Goal: Task Accomplishment & Management: Complete application form

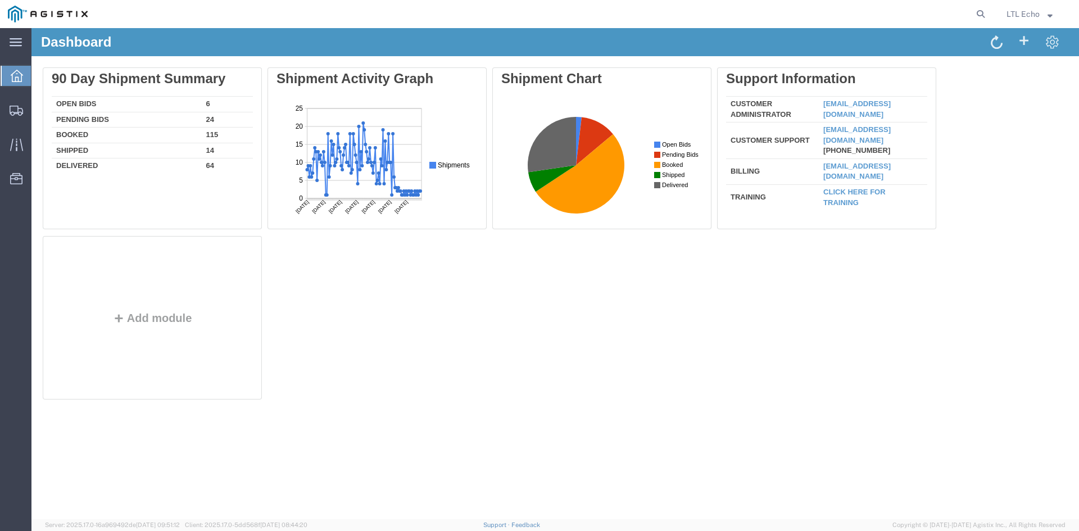
drag, startPoint x: 973, startPoint y: 345, endPoint x: 929, endPoint y: 365, distance: 48.6
click at [975, 343] on div "Delete 90 Day Shipment Summary Open Bids 6 Pending Bids 24 Booked 115 Shipped 1…" at bounding box center [555, 235] width 1025 height 337
click at [979, 10] on icon at bounding box center [981, 14] width 16 height 16
click at [830, 14] on input "search" at bounding box center [802, 14] width 342 height 27
type input "56516060"
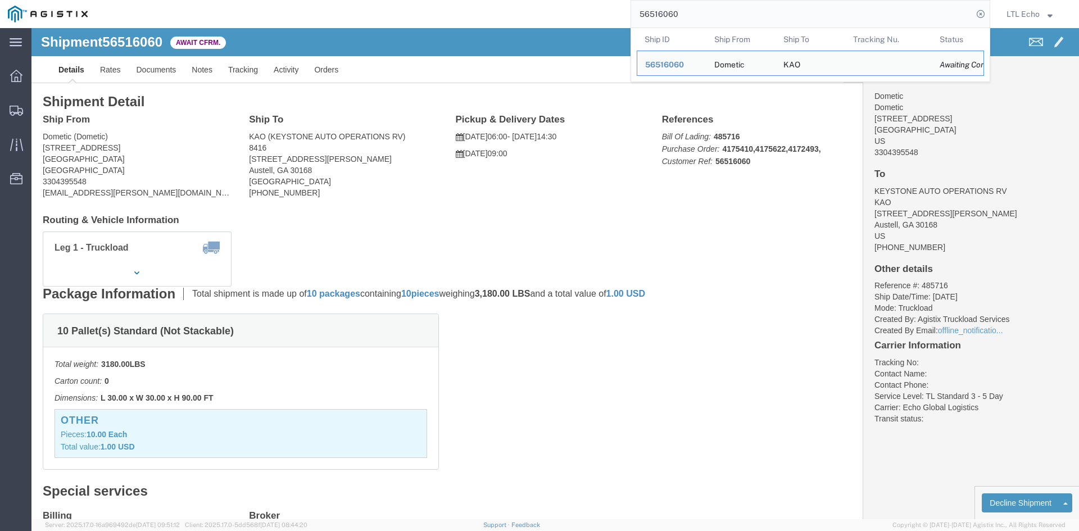
click div "Leg 1 - Truckload Vehicle 1: Standard Dry Van (53 Feet) Number of trucks: 1"
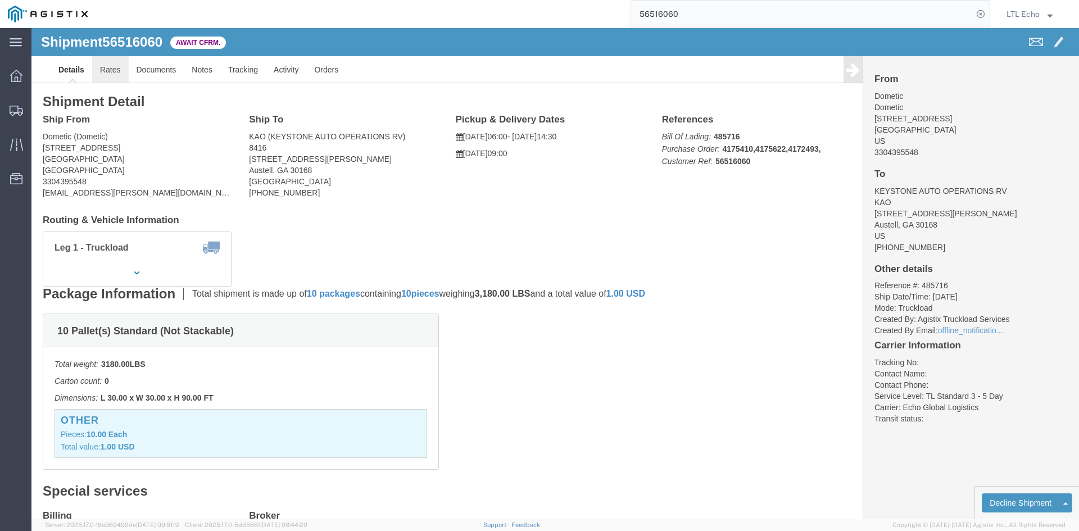
click link "Rates"
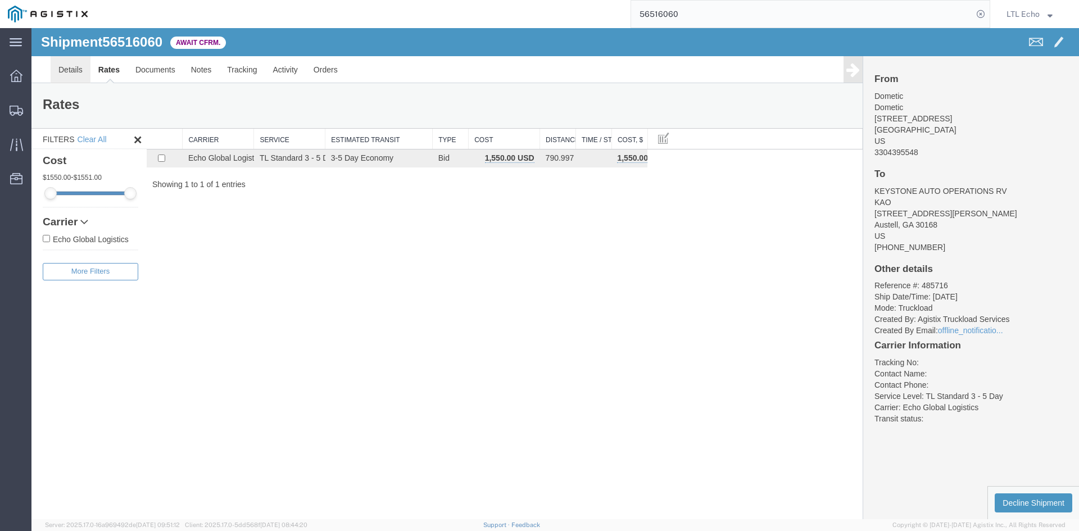
click at [66, 70] on link "Details" at bounding box center [71, 69] width 40 height 27
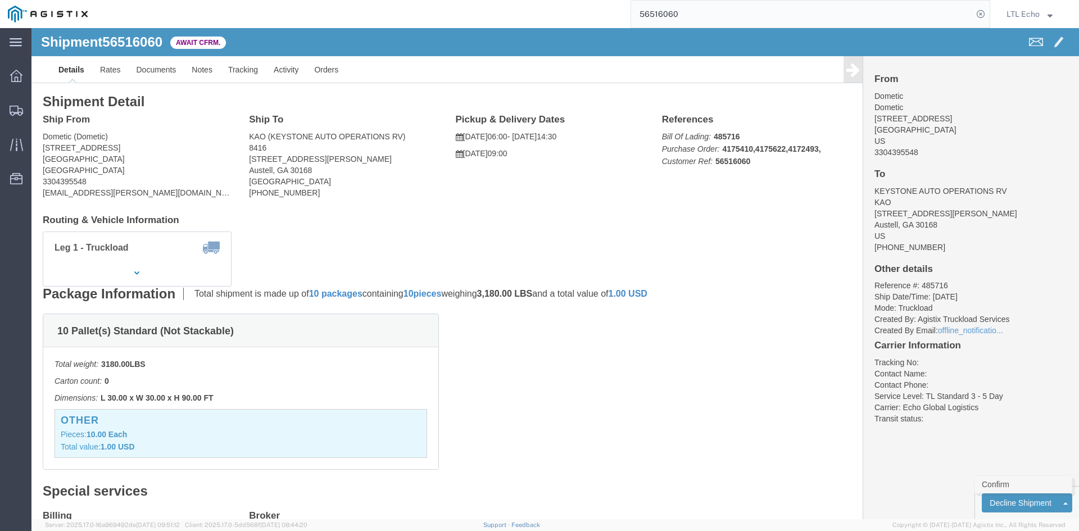
click link "Confirm"
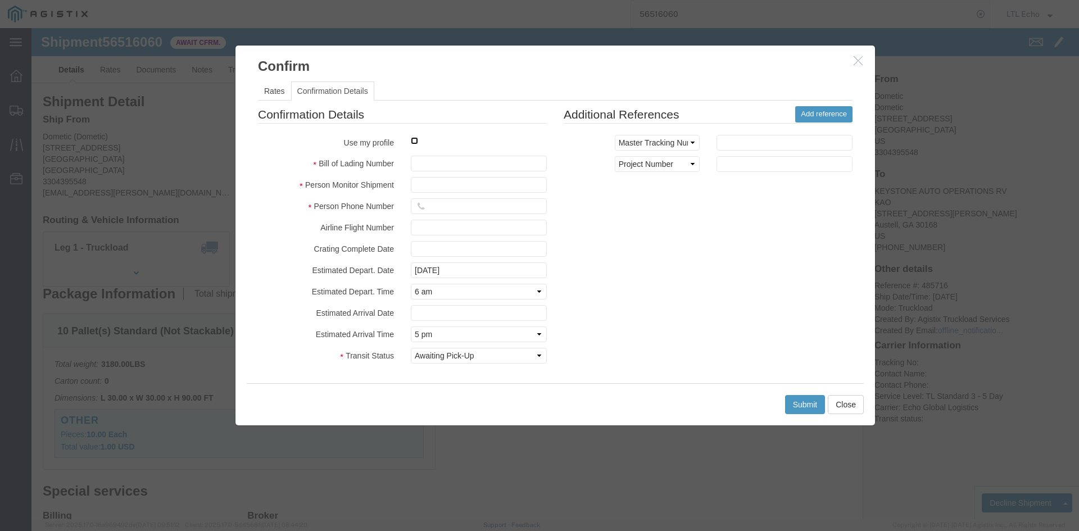
click input "checkbox"
checkbox input "true"
type input "LTL Echo"
type input "+ 8005116111"
click input "text"
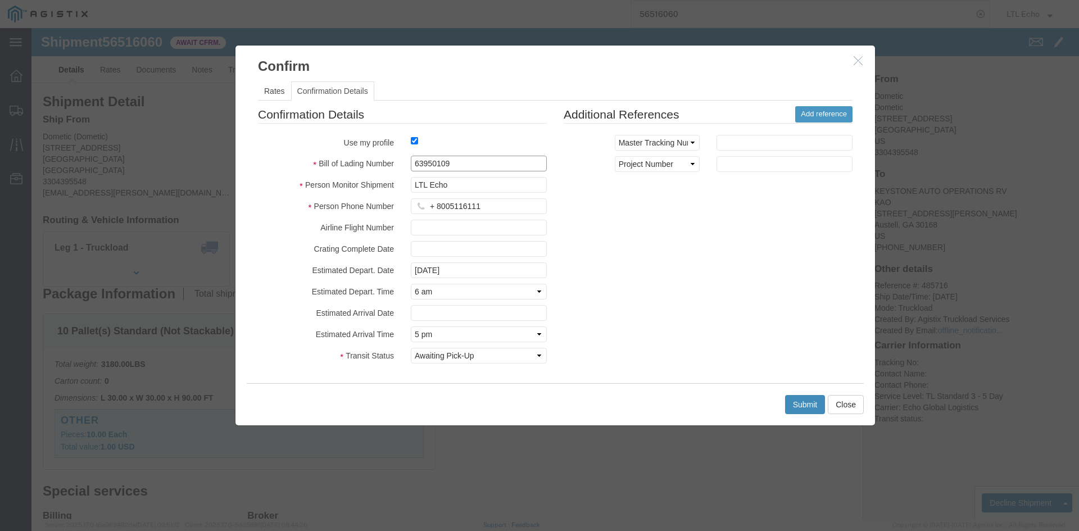
type input "63950109"
click button "Submit"
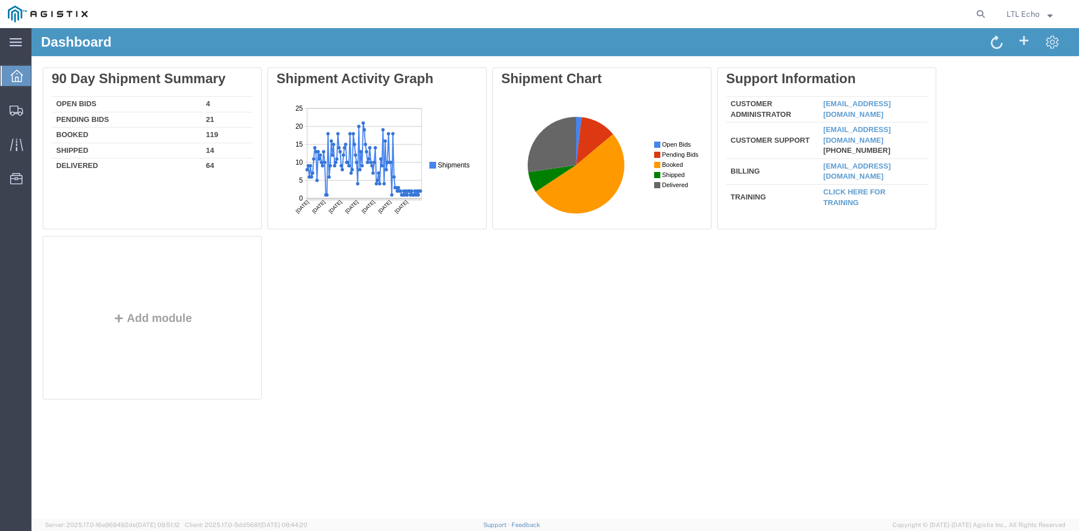
drag, startPoint x: 985, startPoint y: 10, endPoint x: 949, endPoint y: 20, distance: 37.2
click at [983, 12] on icon at bounding box center [981, 14] width 16 height 16
click at [941, 20] on input "search" at bounding box center [802, 14] width 342 height 27
click at [860, 16] on input "search" at bounding box center [802, 14] width 342 height 27
type input "56500507"
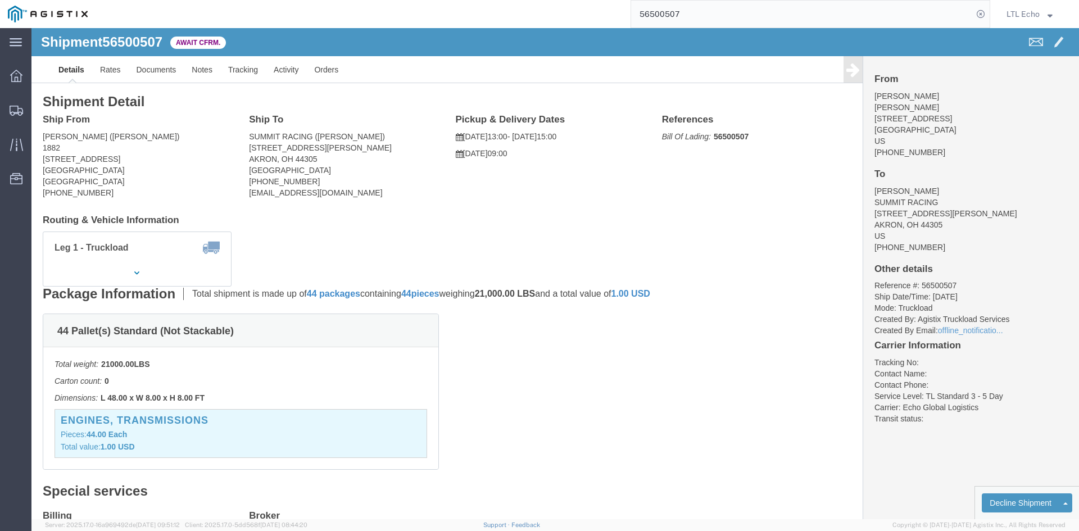
click span "56500507"
copy span "56500507"
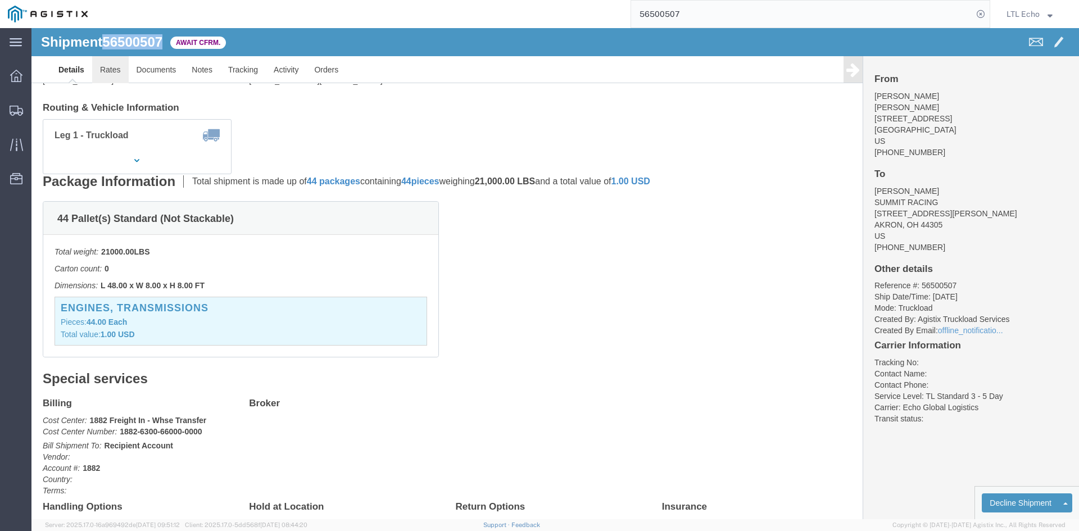
drag, startPoint x: 79, startPoint y: 46, endPoint x: 36, endPoint y: 27, distance: 47.1
click link "Rates"
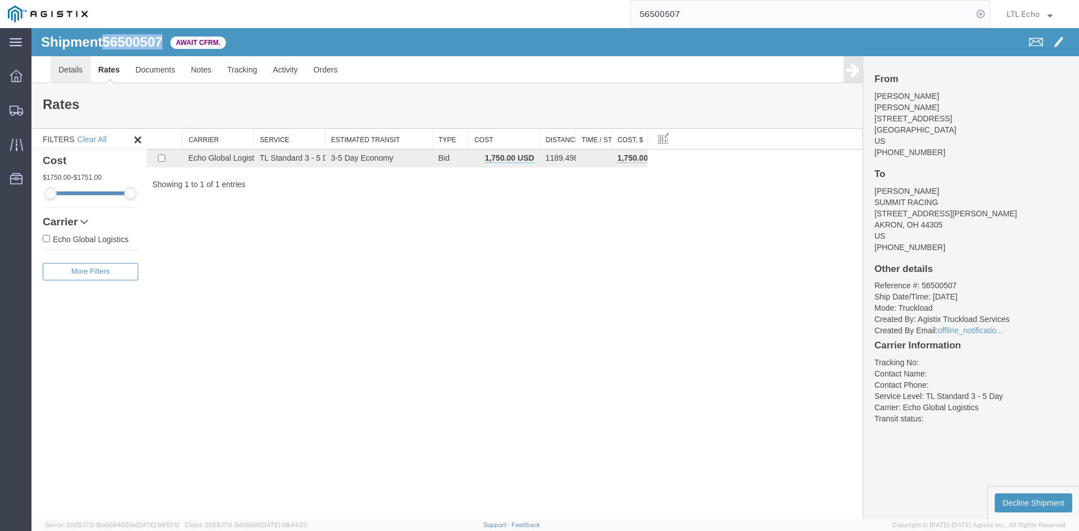
click at [67, 71] on link "Details" at bounding box center [71, 69] width 40 height 27
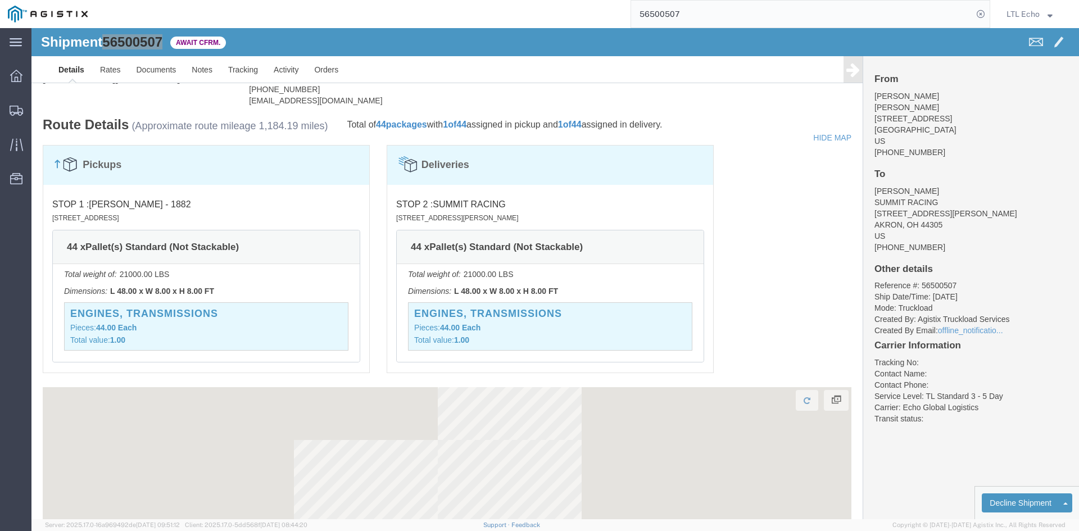
scroll to position [618, 0]
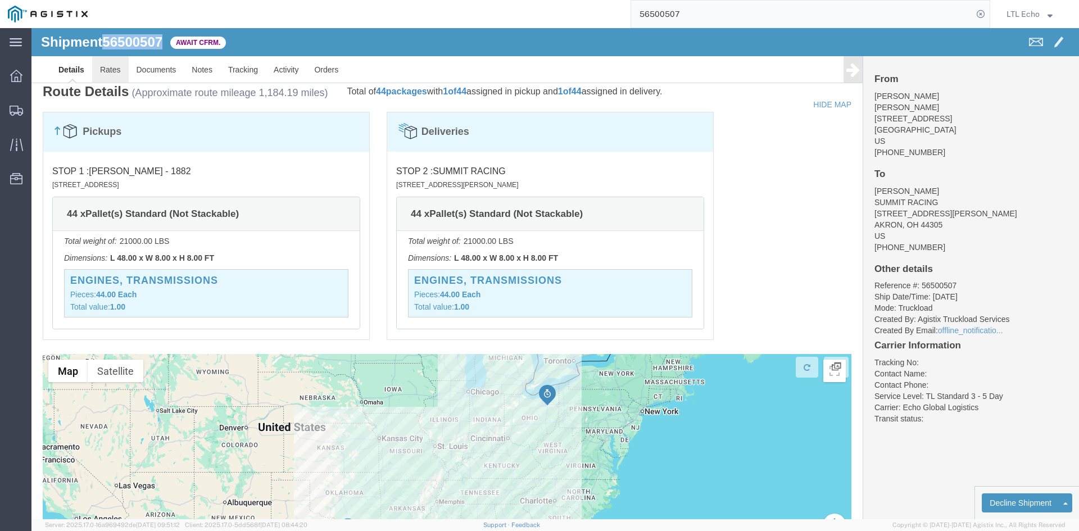
click link "Rates"
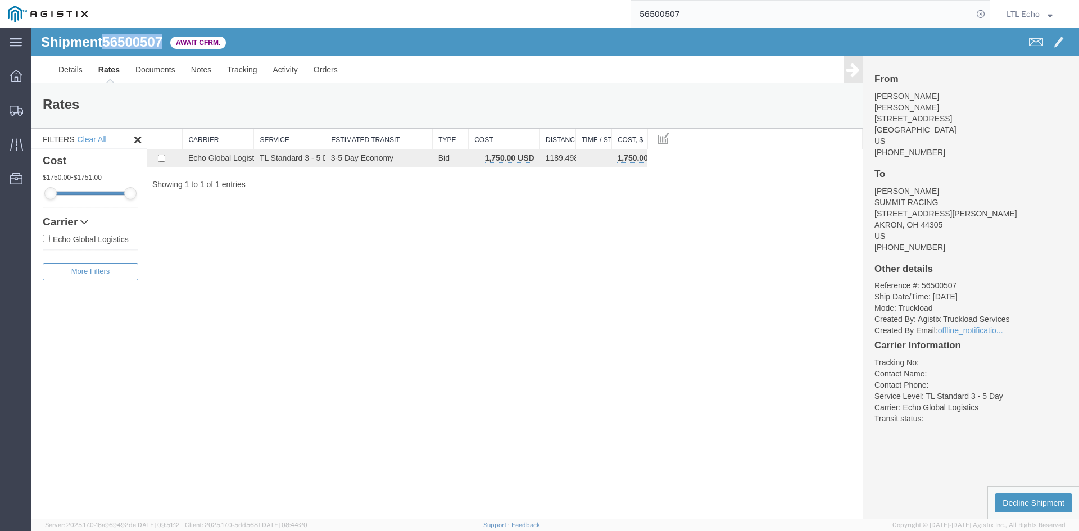
click at [143, 38] on span "56500507" at bounding box center [132, 41] width 60 height 15
click at [67, 65] on link "Details" at bounding box center [71, 69] width 40 height 27
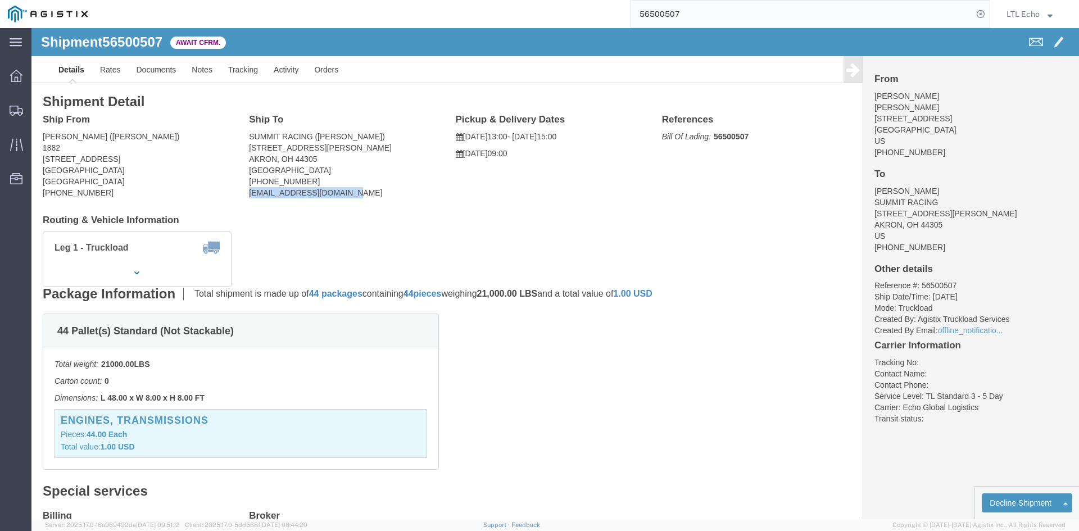
drag, startPoint x: 319, startPoint y: 166, endPoint x: 216, endPoint y: 162, distance: 103.5
click address "SUMMIT RACING ([PERSON_NAME]) [STREET_ADDRESS][PERSON_NAME] [PHONE_NUMBER] [EMA…"
copy address "[EMAIL_ADDRESS][DOMAIN_NAME]"
click div "Ship From [PERSON_NAME] ([PERSON_NAME]) 1882 [STREET_ADDRESS] [PHONE_NUMBER] Sh…"
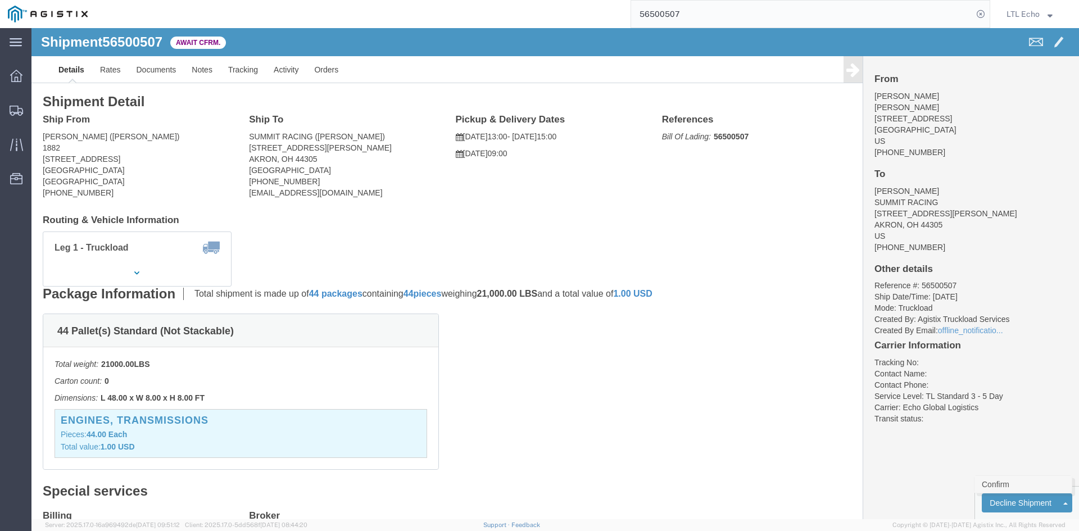
click link "Confirm"
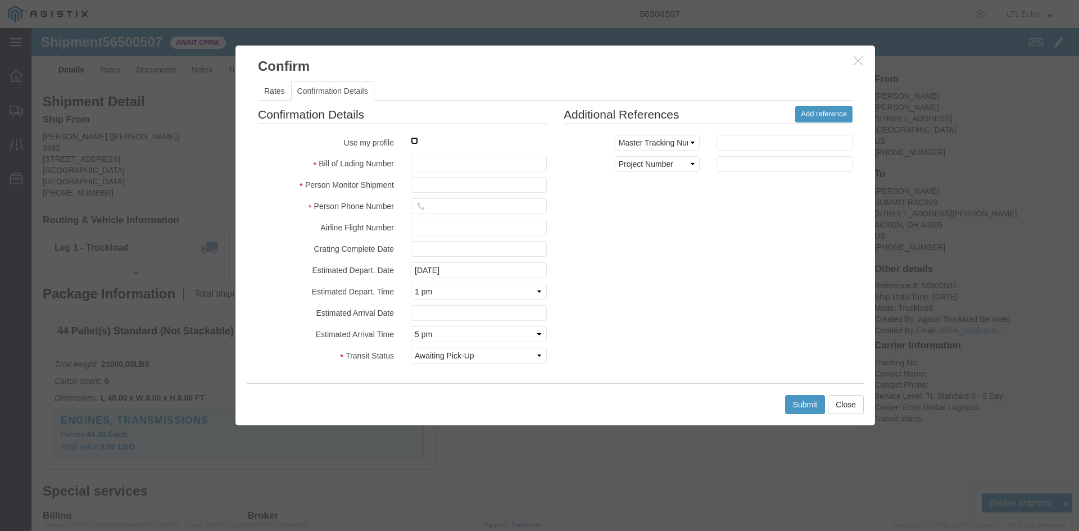
click input "checkbox"
checkbox input "true"
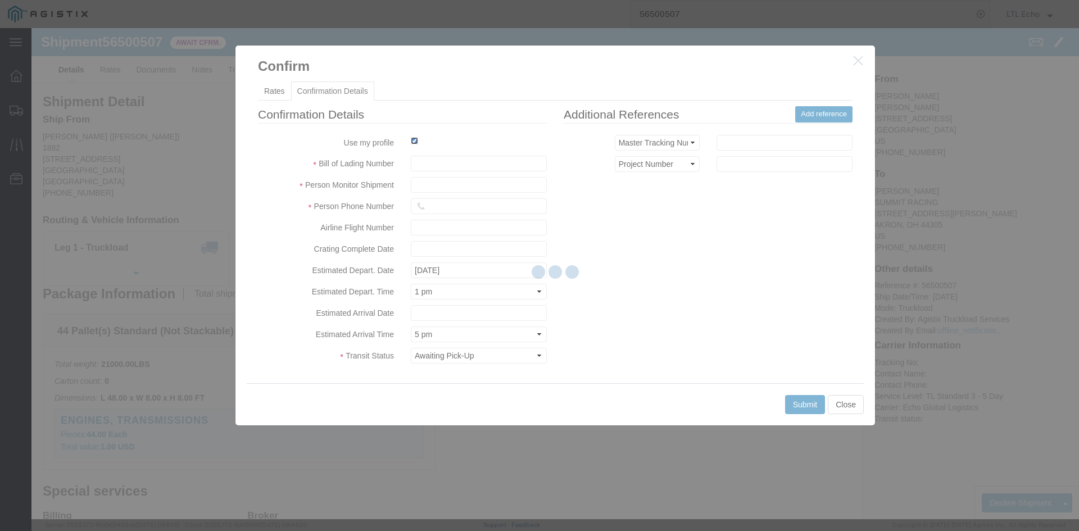
type input "LTL Echo"
type input "+ 8005116111"
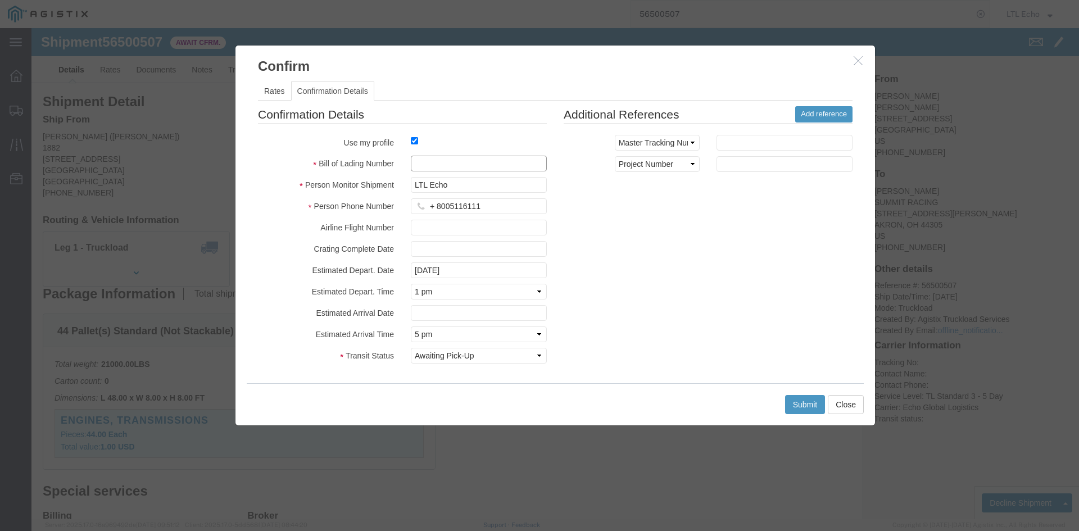
click input "text"
type input "63947173"
click button "Submit"
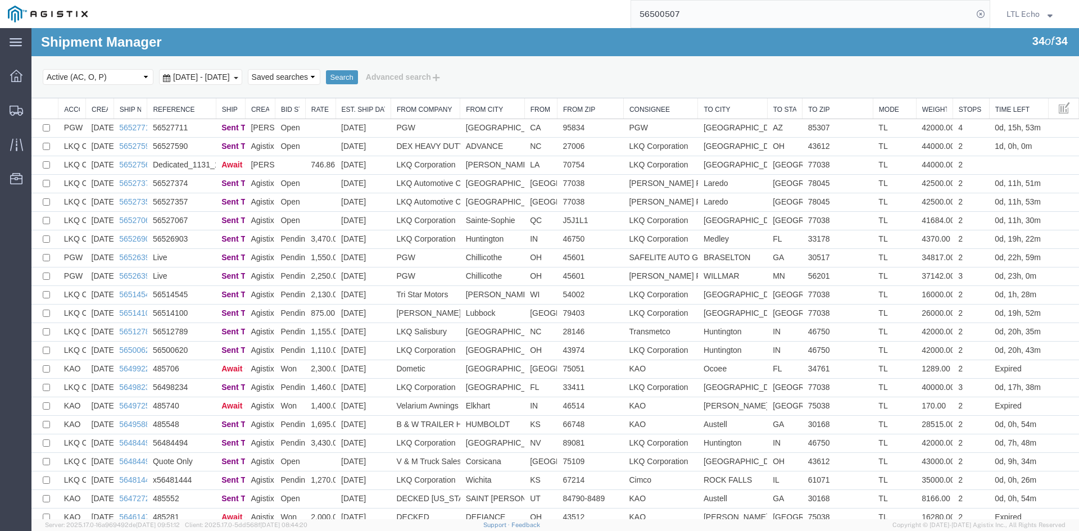
drag, startPoint x: 760, startPoint y: 7, endPoint x: 718, endPoint y: 27, distance: 46.0
click at [760, 7] on input "56500507" at bounding box center [802, 14] width 342 height 27
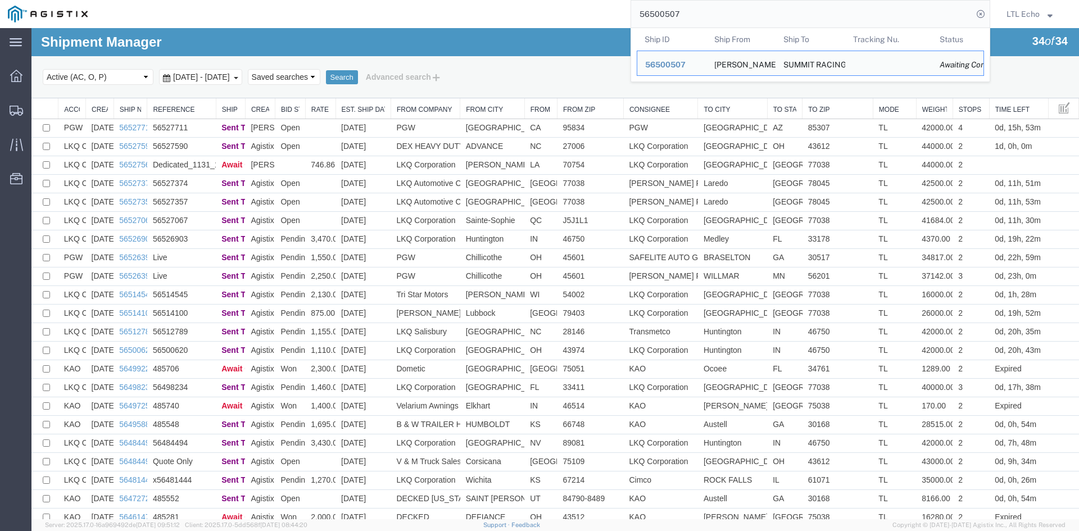
drag, startPoint x: 697, startPoint y: 10, endPoint x: 599, endPoint y: 15, distance: 97.9
click at [599, 15] on div "56500507 Ship ID Ship From Ship To Tracking Nu. Status Ship ID 56500507 Ship Fr…" at bounding box center [543, 14] width 895 height 28
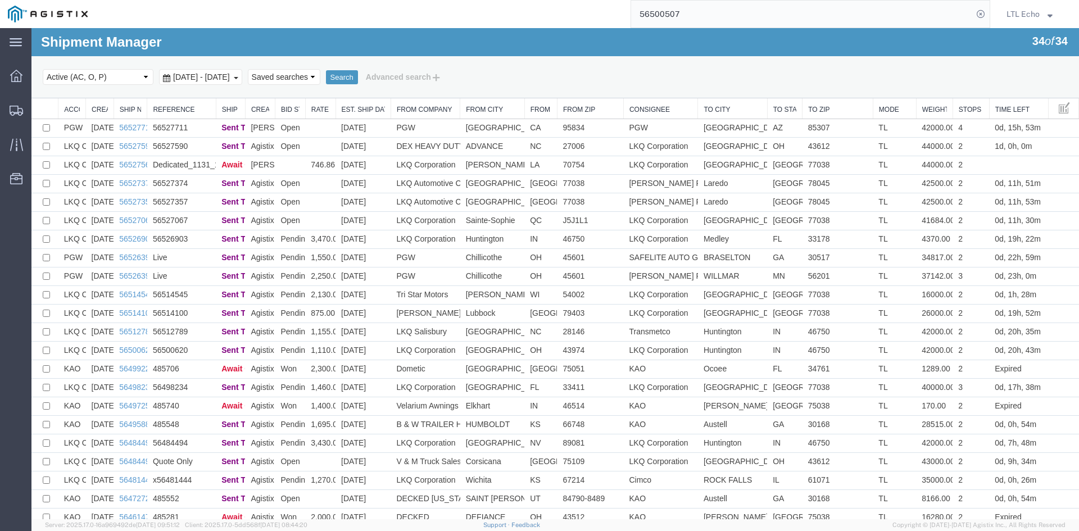
paste input "27563"
type input "56527563"
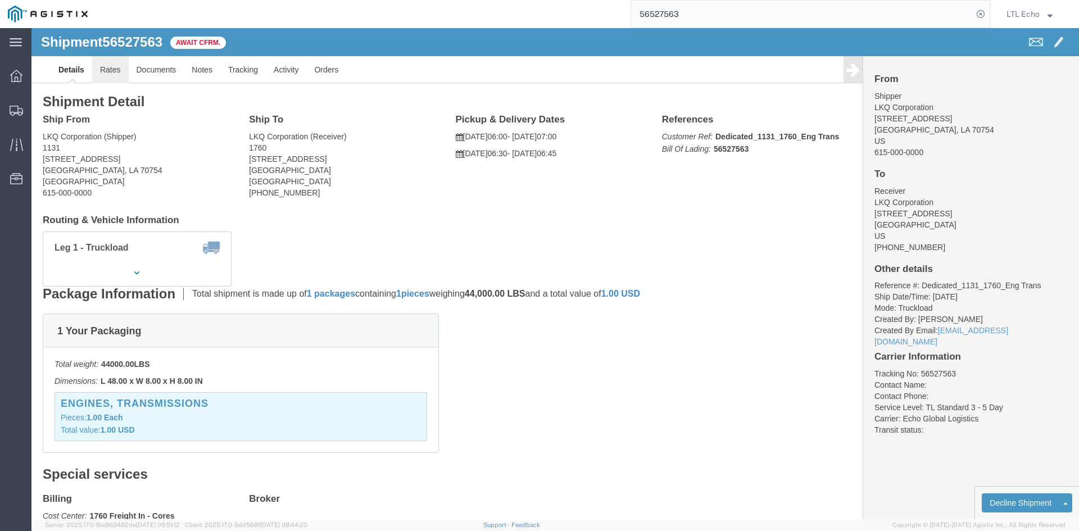
drag, startPoint x: 74, startPoint y: 46, endPoint x: 123, endPoint y: 46, distance: 48.3
click link "Rates"
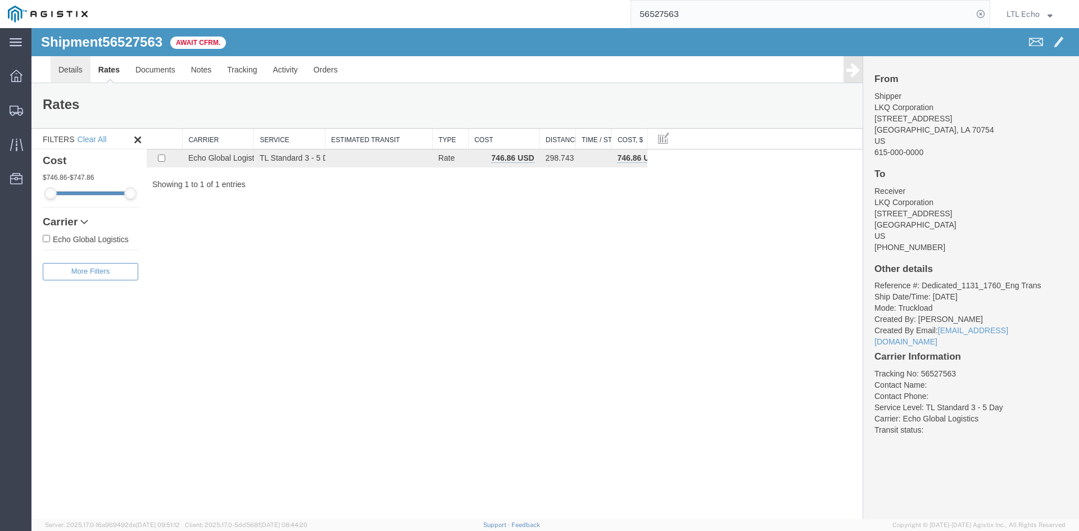
click at [65, 64] on link "Details" at bounding box center [71, 69] width 40 height 27
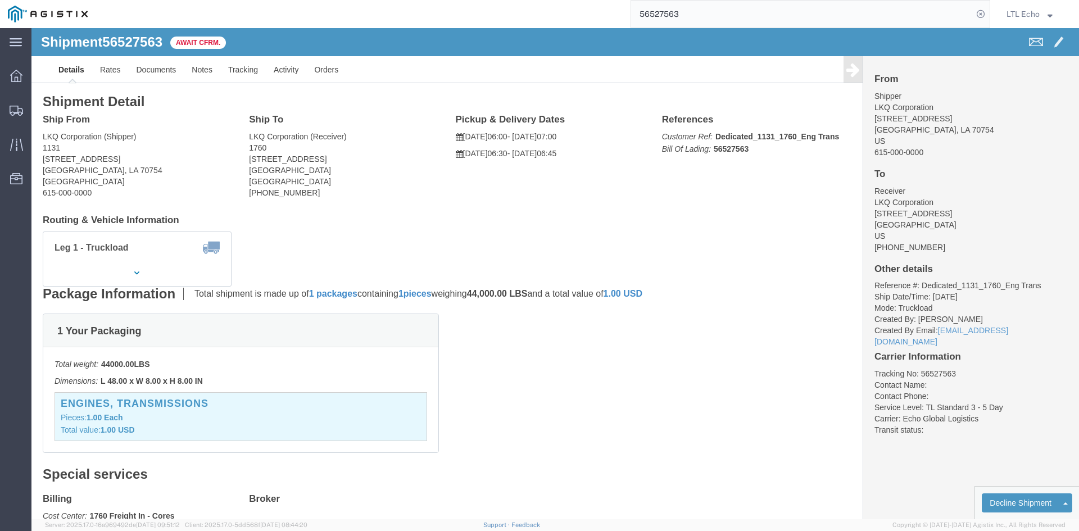
click span "56527563"
copy span "56527563"
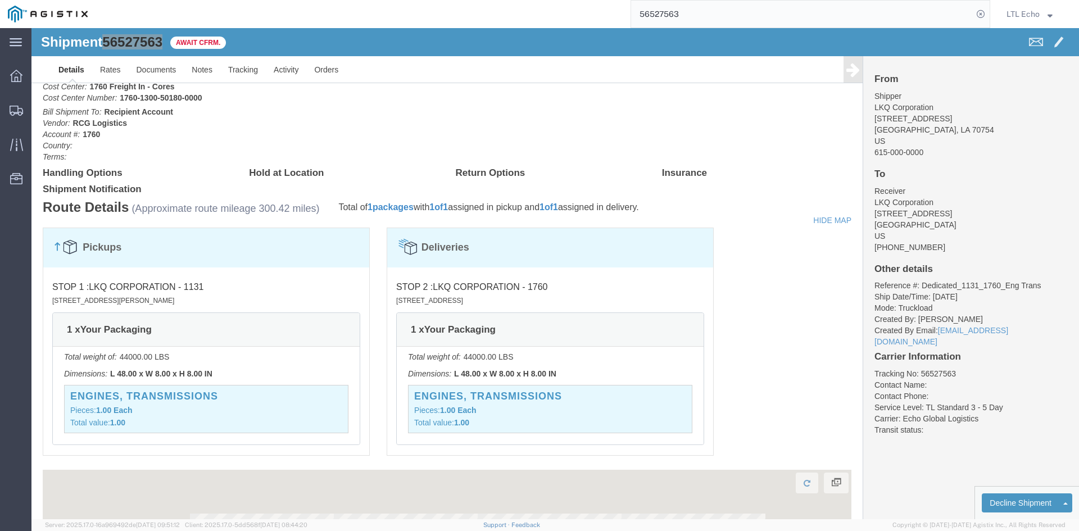
scroll to position [506, 0]
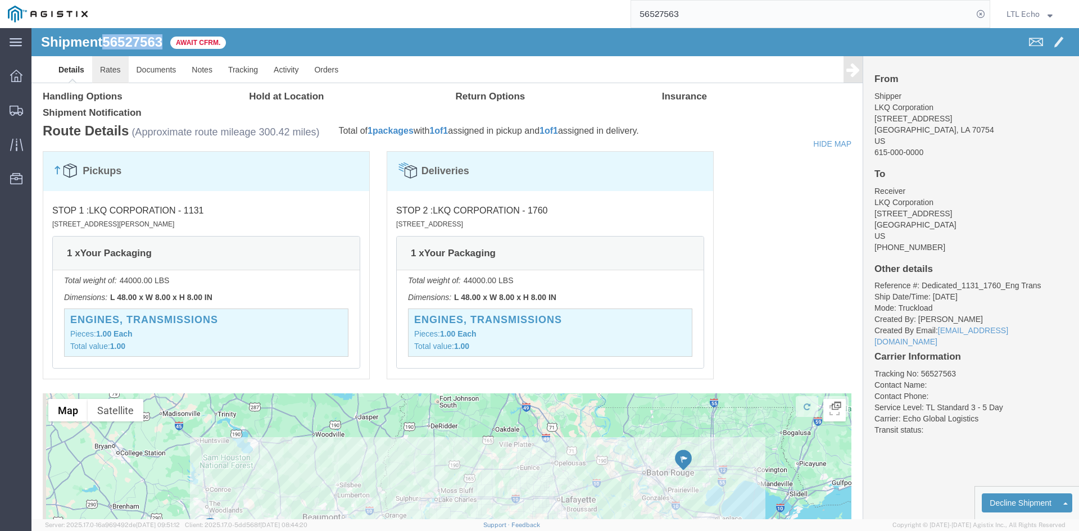
click link "Rates"
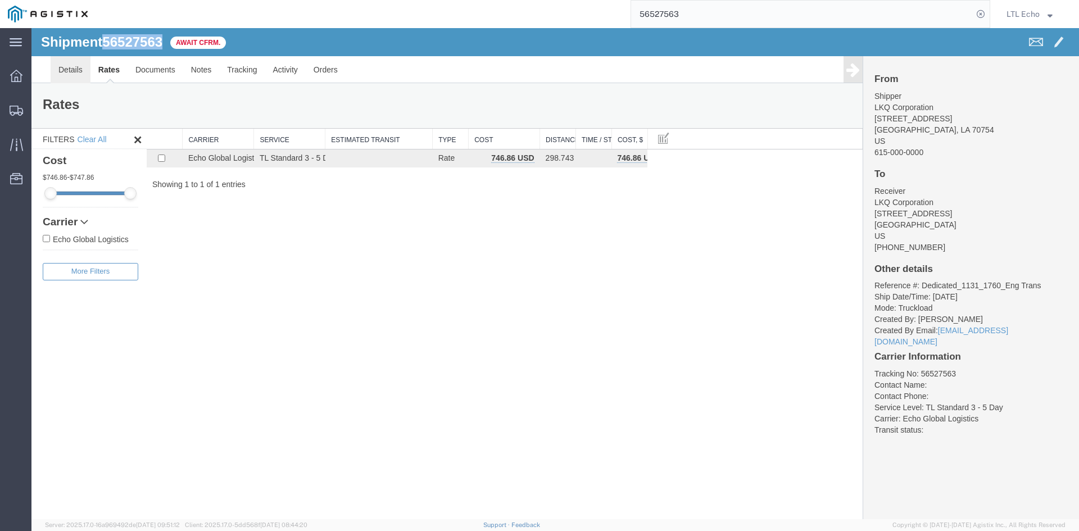
click at [64, 66] on link "Details" at bounding box center [71, 69] width 40 height 27
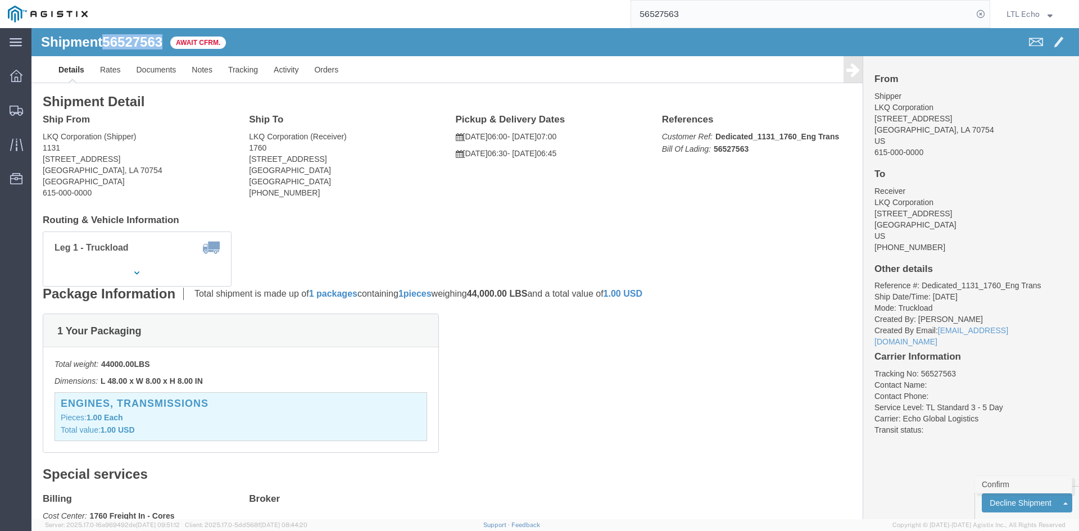
click link "Confirm"
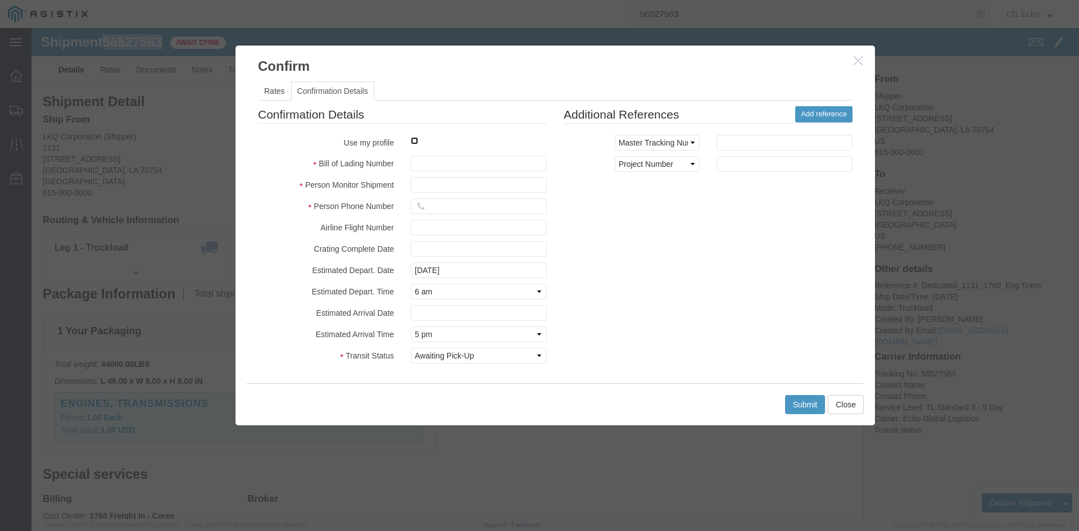
click input "checkbox"
checkbox input "true"
type input "LTL Echo"
type input "+ 8005116111"
click input "text"
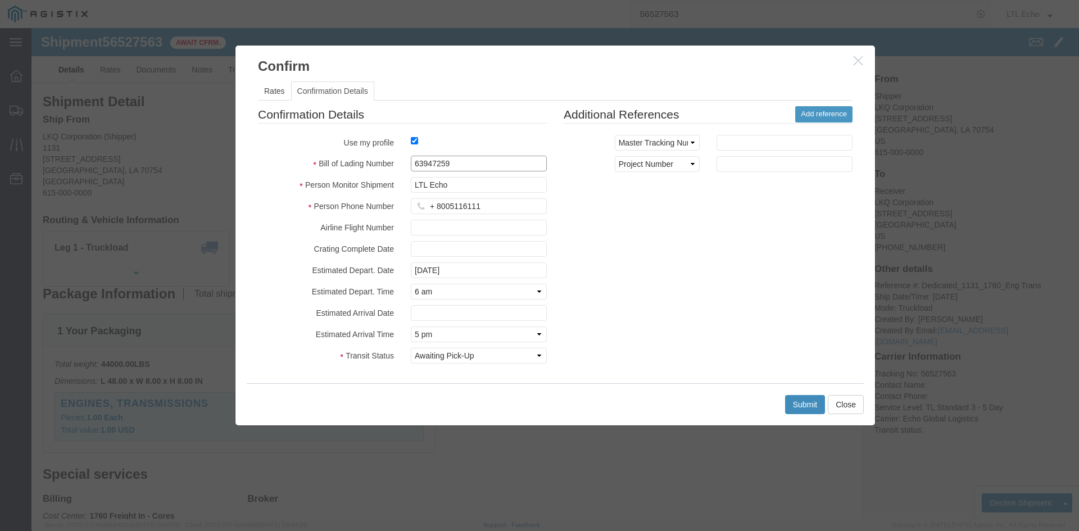
type input "63947259"
click button "Submit"
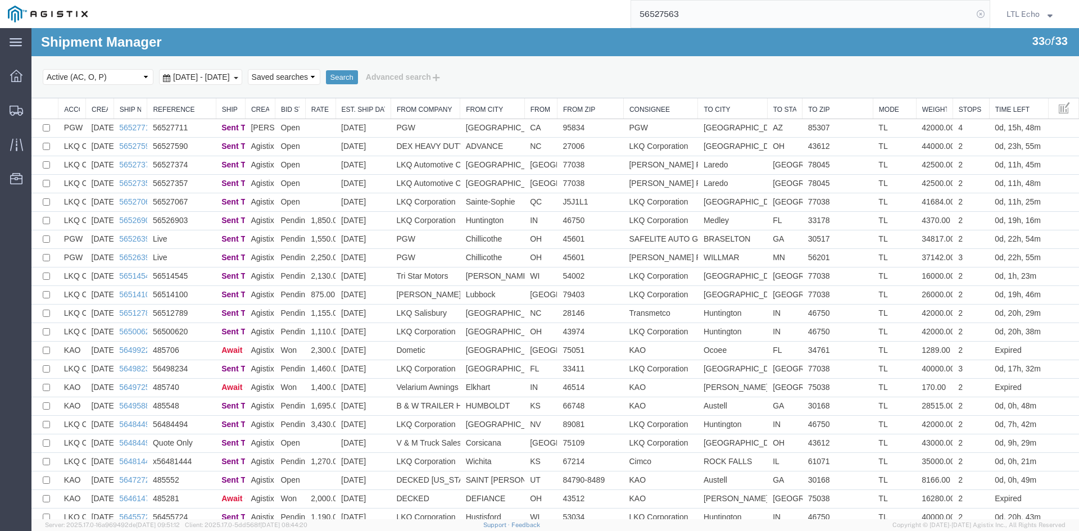
click at [978, 14] on icon at bounding box center [981, 14] width 16 height 16
click at [978, 15] on icon at bounding box center [981, 14] width 16 height 16
click at [778, 17] on input "search" at bounding box center [802, 14] width 342 height 27
click at [813, 12] on input "search" at bounding box center [802, 14] width 342 height 27
type input "56527563"
